Goal: Complete application form

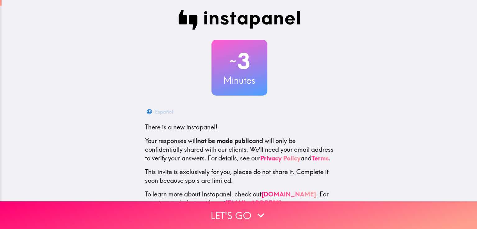
scroll to position [29, 0]
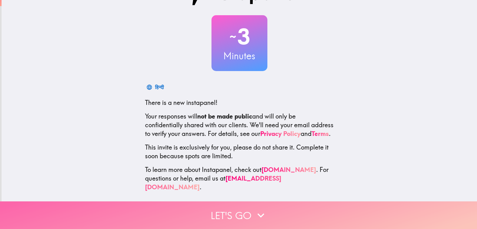
click at [248, 206] on button "Let's go" at bounding box center [238, 215] width 477 height 28
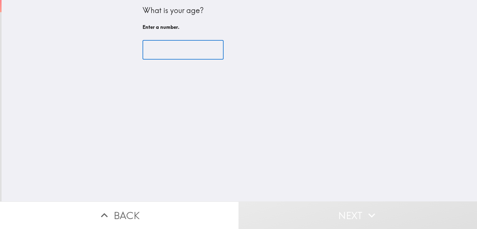
click at [176, 52] on input "number" at bounding box center [182, 49] width 81 height 19
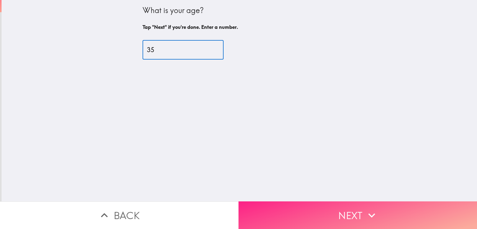
type input "35"
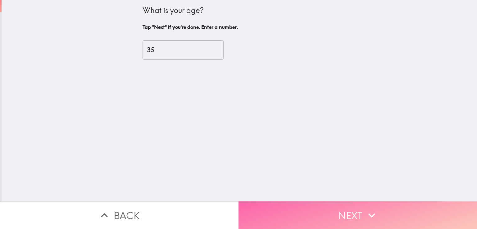
click at [335, 212] on button "Next" at bounding box center [357, 215] width 238 height 28
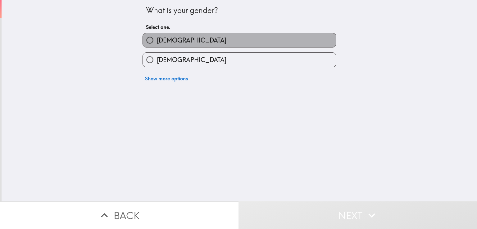
click at [196, 46] on label "[DEMOGRAPHIC_DATA]" at bounding box center [239, 40] width 193 height 14
click at [157, 46] on input "[DEMOGRAPHIC_DATA]" at bounding box center [150, 40] width 14 height 14
radio input "true"
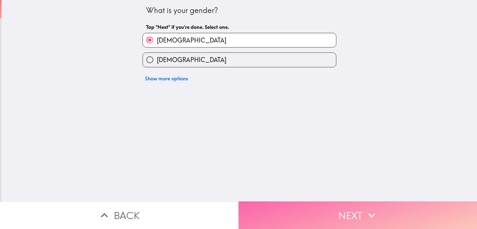
click at [290, 211] on button "Next" at bounding box center [357, 215] width 238 height 28
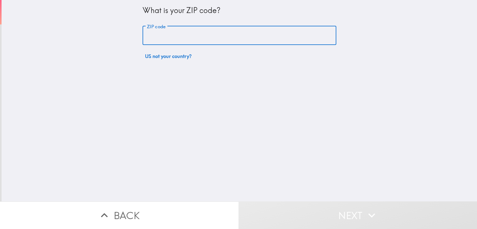
click at [174, 38] on input "ZIP code" at bounding box center [239, 35] width 194 height 19
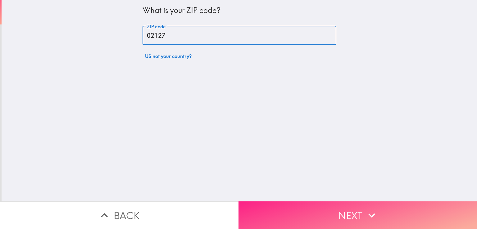
type input "02127"
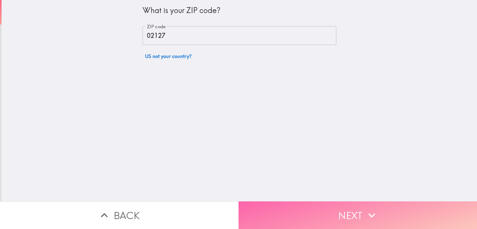
click at [324, 211] on button "Next" at bounding box center [357, 215] width 238 height 28
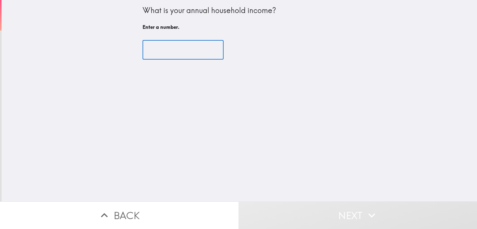
click at [184, 53] on input "number" at bounding box center [182, 49] width 81 height 19
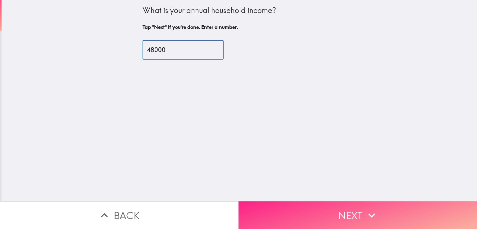
type input "48000"
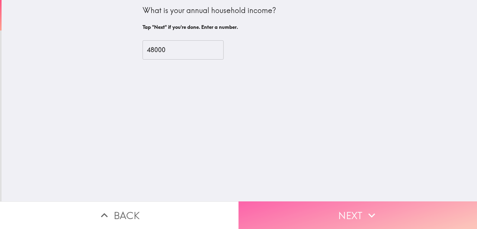
click at [323, 212] on button "Next" at bounding box center [357, 215] width 238 height 28
